Goal: Information Seeking & Learning: Learn about a topic

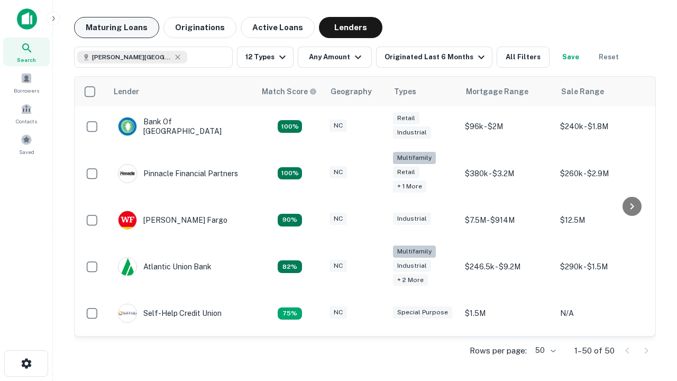
click at [116, 28] on button "Maturing Loans" at bounding box center [116, 27] width 85 height 21
